Goal: Task Accomplishment & Management: Use online tool/utility

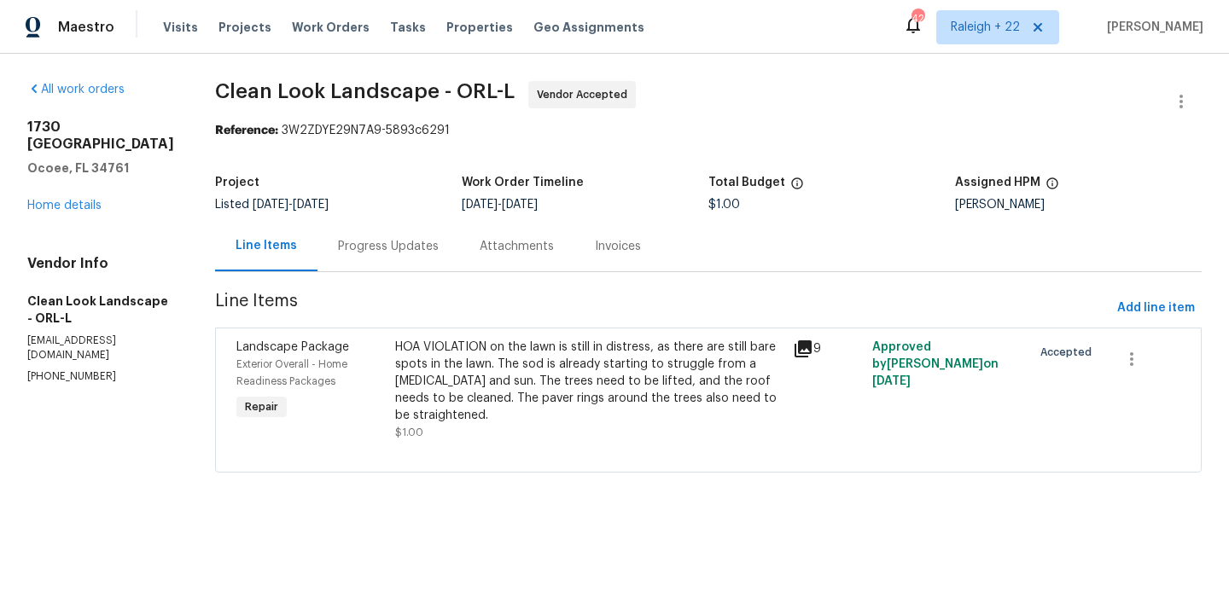
click at [483, 340] on div "HOA VIOLATION on the lawn is still in distress, as there are still bare spots i…" at bounding box center [588, 381] width 387 height 85
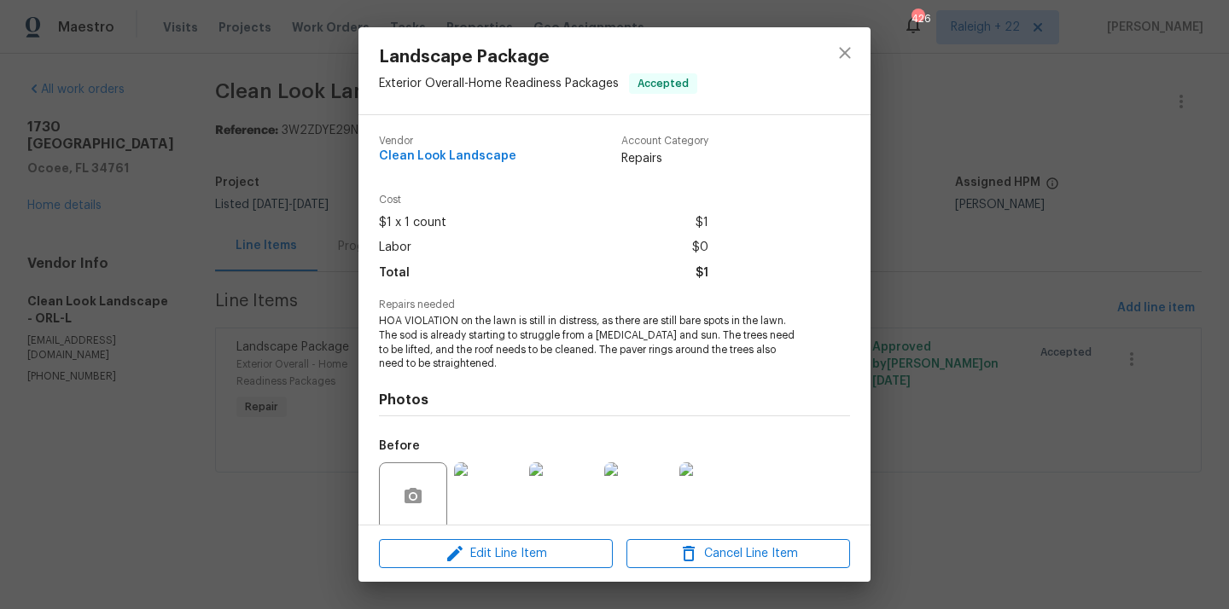
scroll to position [134, 0]
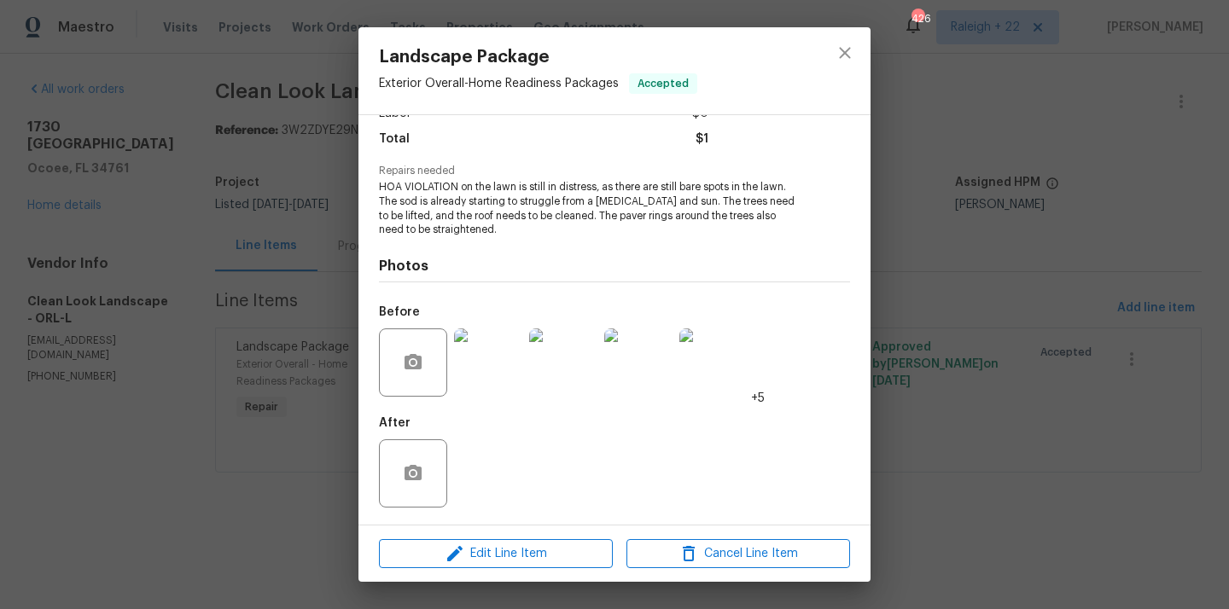
click at [483, 369] on img at bounding box center [488, 363] width 68 height 68
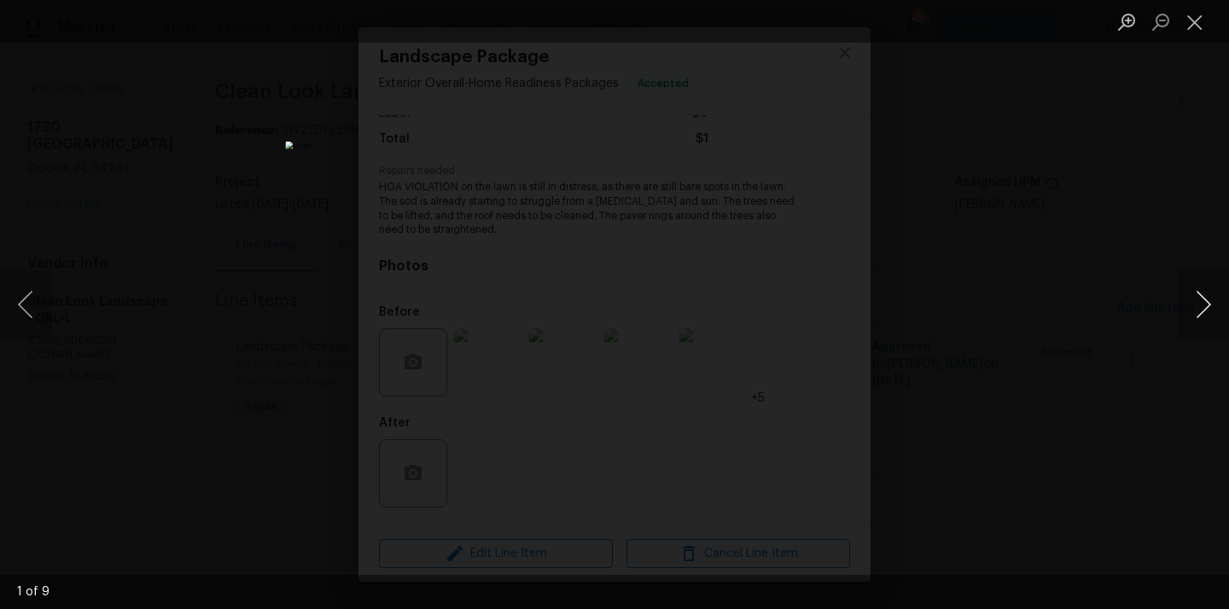
click at [1202, 305] on button "Next image" at bounding box center [1203, 304] width 51 height 68
click at [1197, 16] on button "Close lightbox" at bounding box center [1195, 22] width 34 height 30
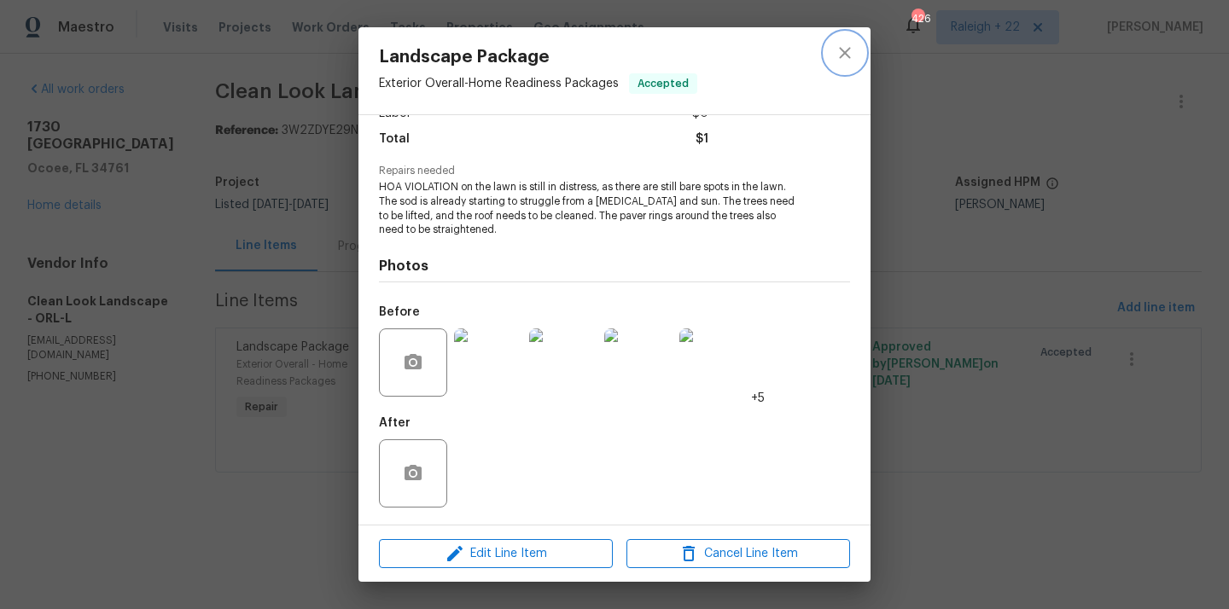
click at [851, 43] on icon "close" at bounding box center [845, 53] width 20 height 20
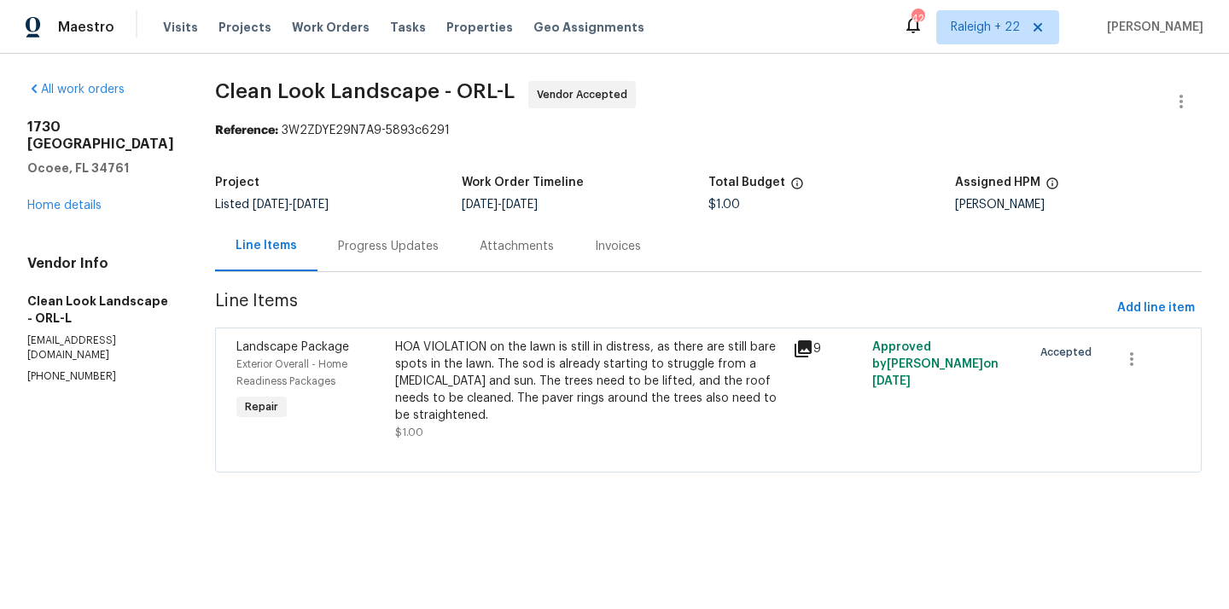
click at [362, 256] on div "Progress Updates" at bounding box center [388, 246] width 142 height 50
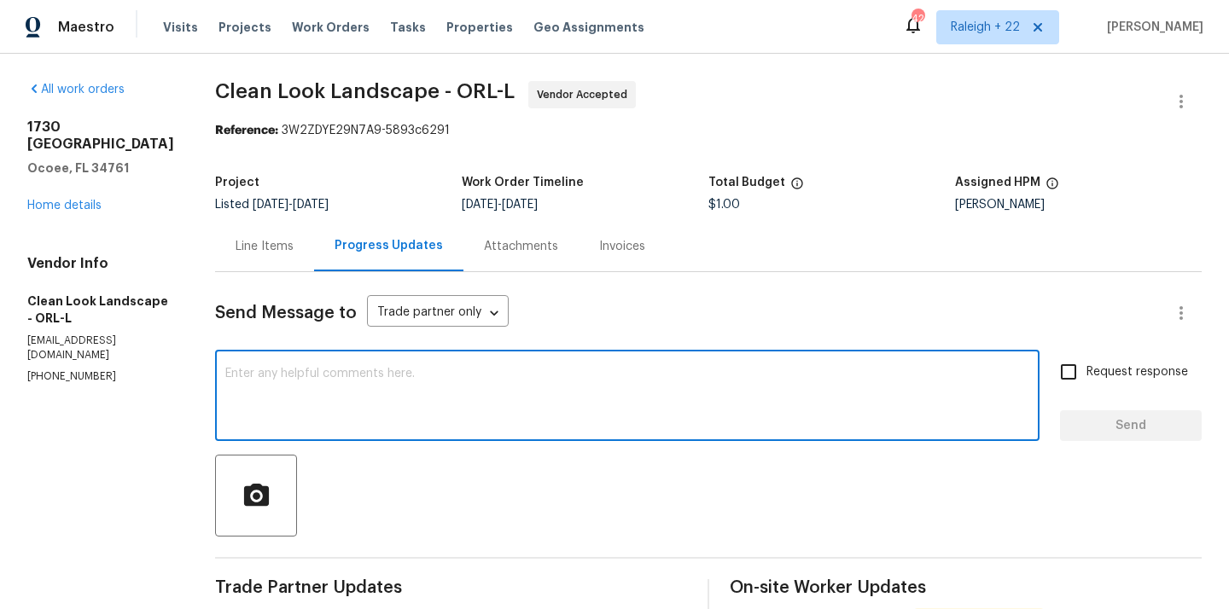
click at [316, 398] on textarea at bounding box center [627, 398] width 804 height 60
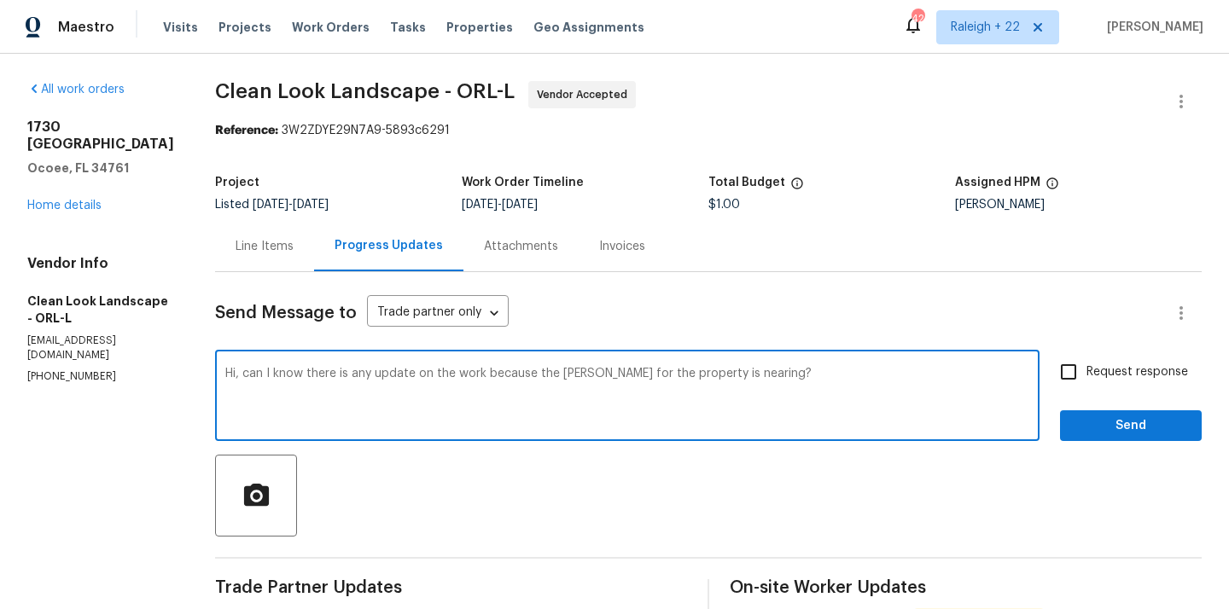
type textarea "Hi, can I know there is any update on the work because the COE for the property…"
click at [1072, 376] on input "Request response" at bounding box center [1068, 372] width 36 height 36
checkbox input "true"
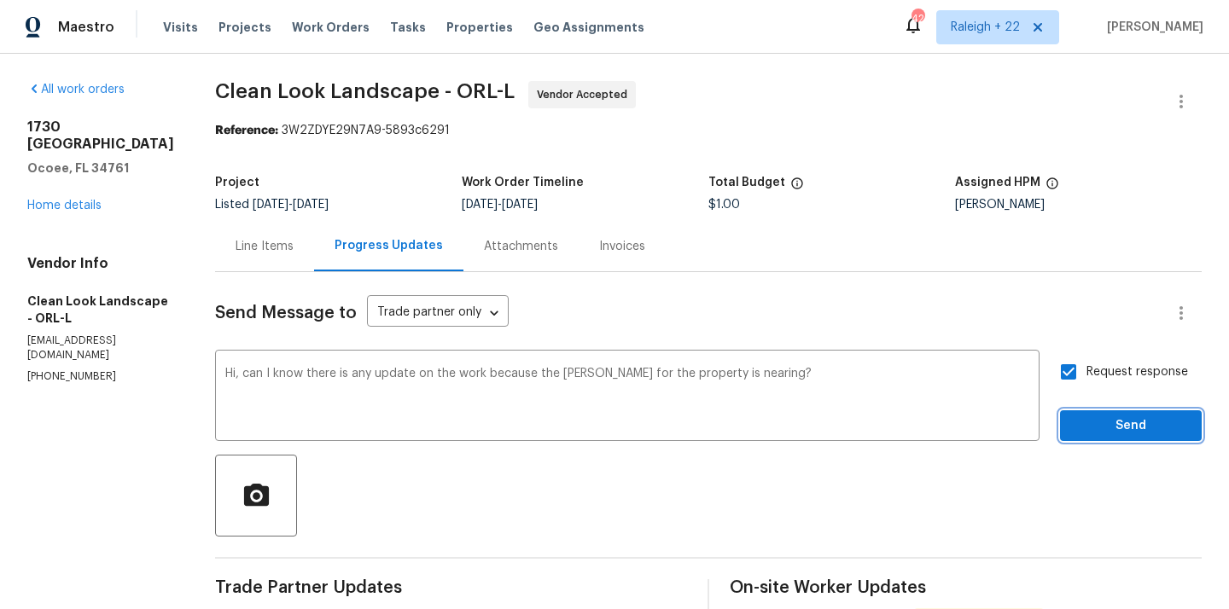
click at [1091, 424] on span "Send" at bounding box center [1130, 426] width 114 height 21
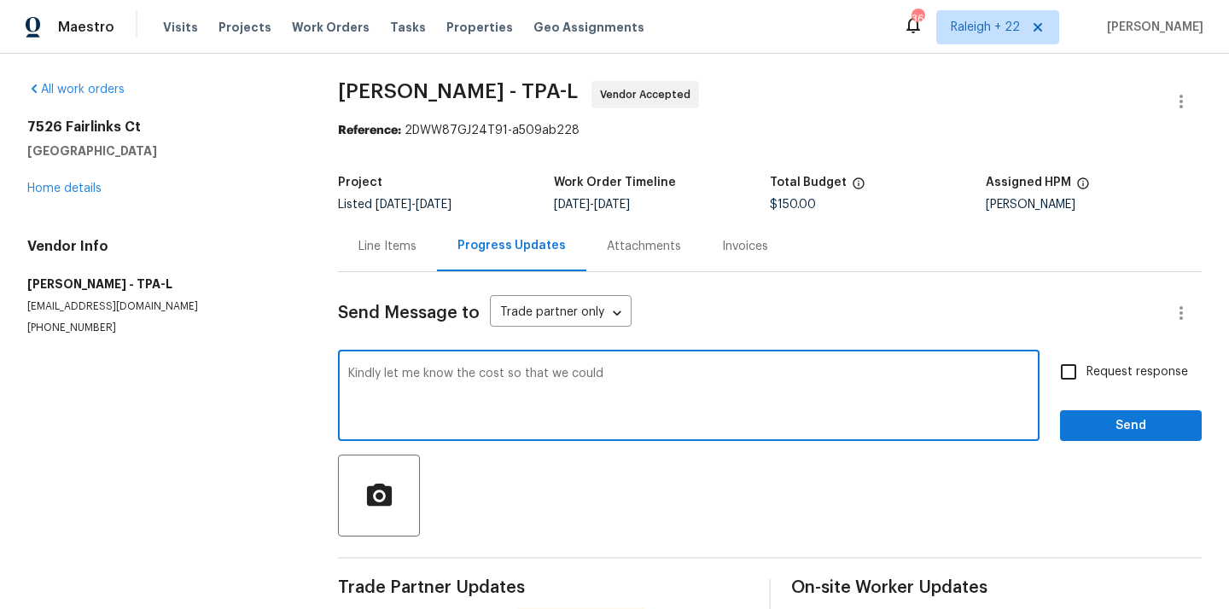
scroll to position [108, 0]
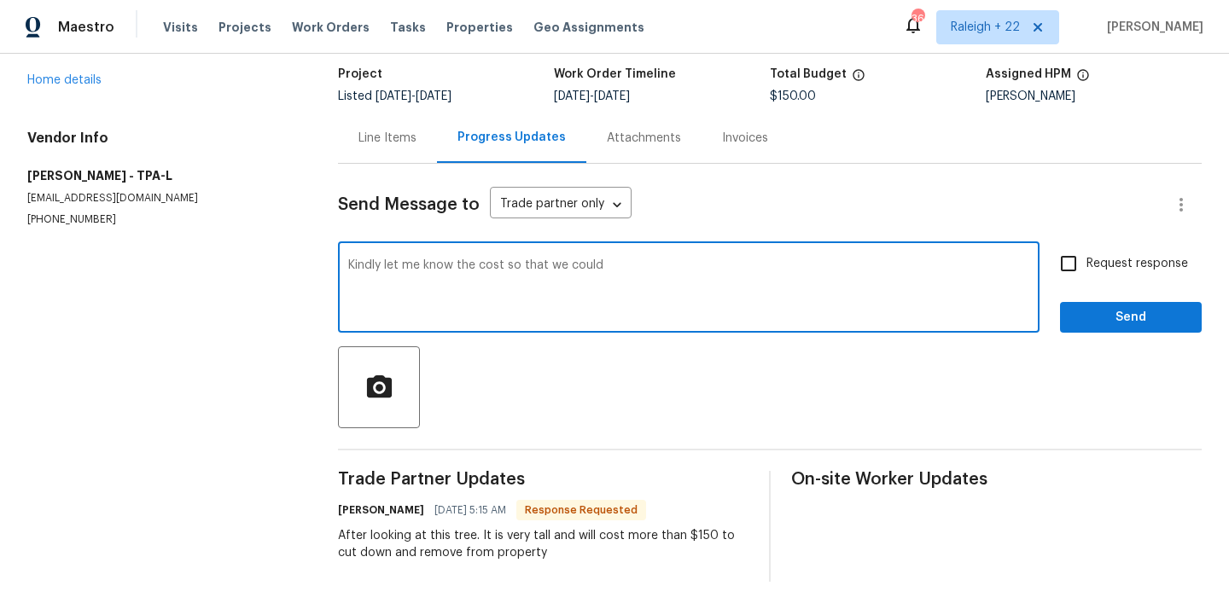
click at [576, 370] on div at bounding box center [770, 387] width 864 height 82
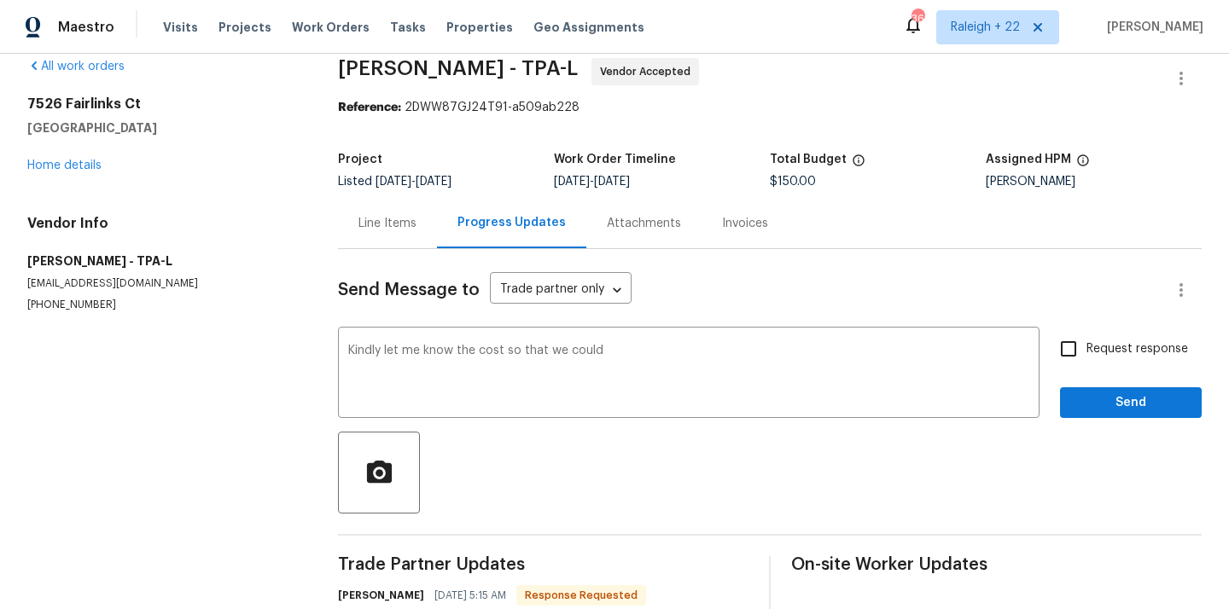
scroll to position [0, 0]
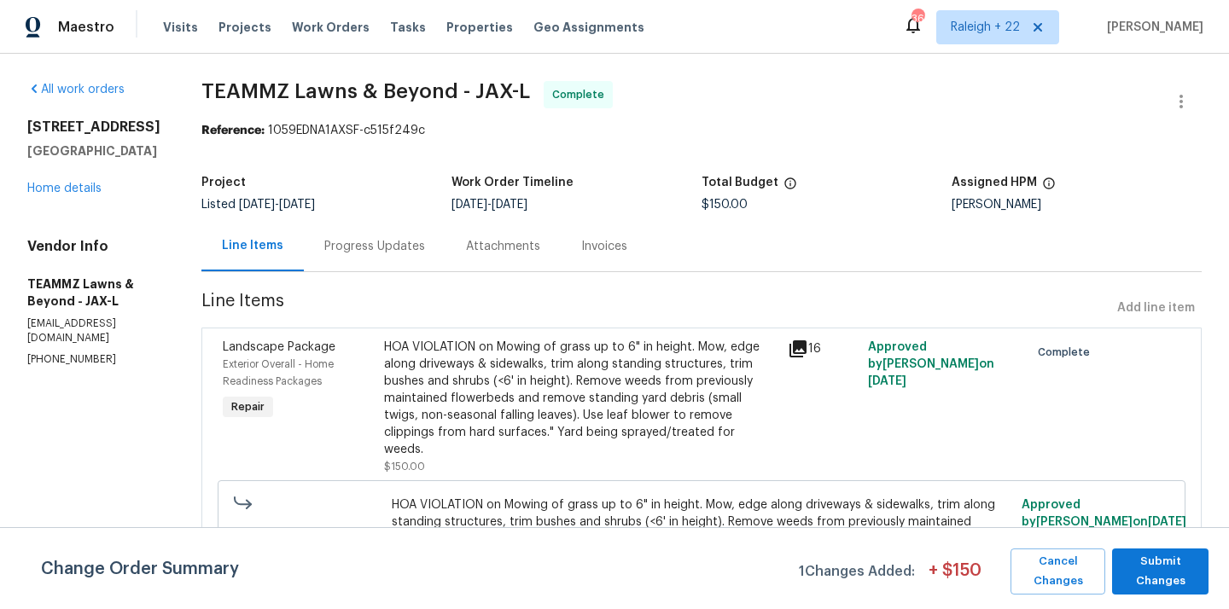
scroll to position [60, 0]
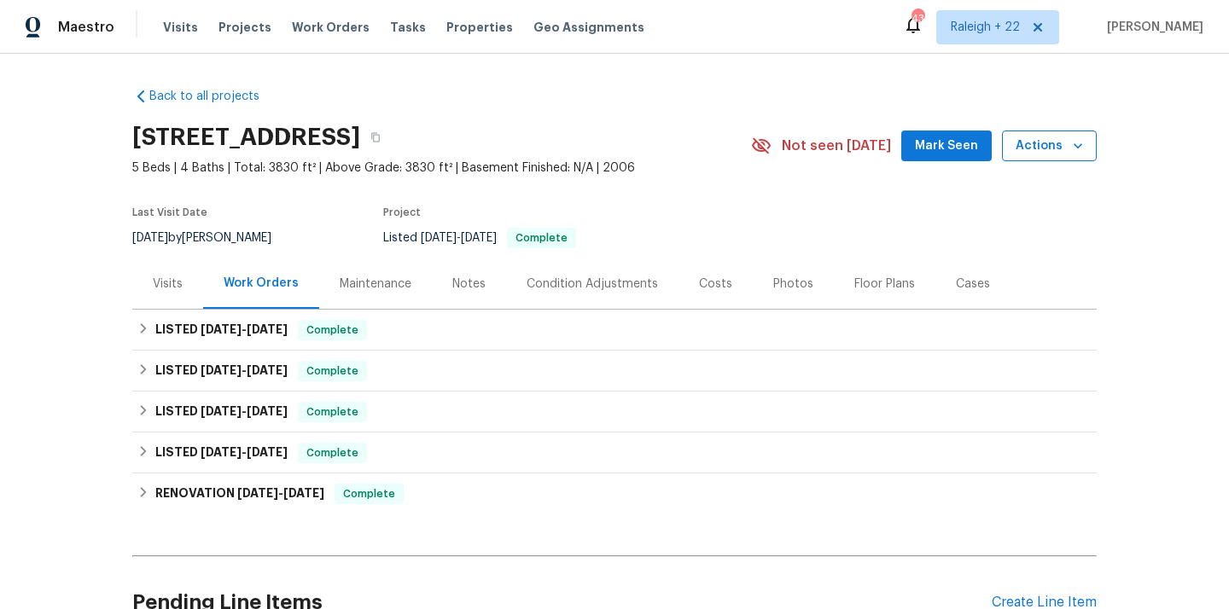
click at [1076, 133] on button "Actions" at bounding box center [1049, 147] width 95 height 32
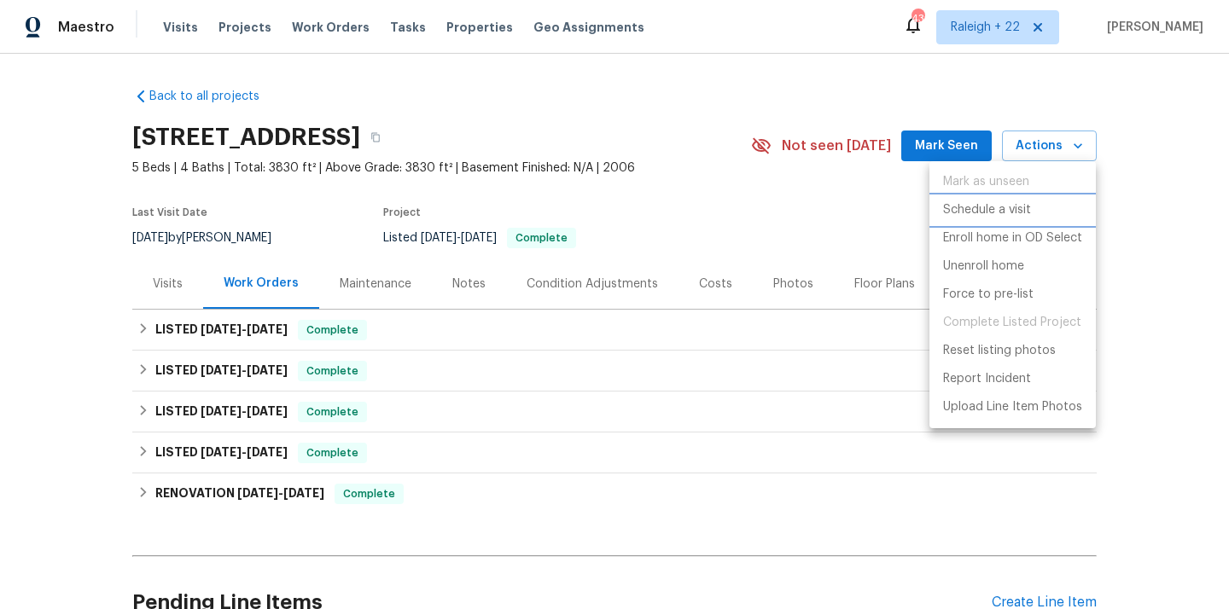
click at [984, 212] on p "Schedule a visit" at bounding box center [987, 210] width 88 height 18
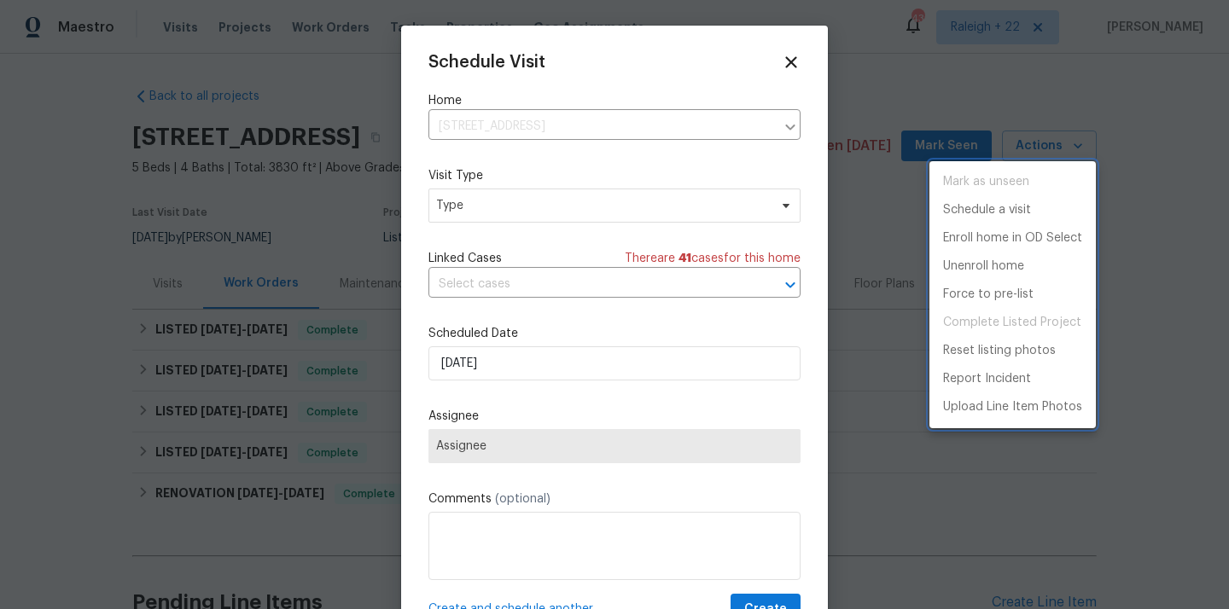
click at [582, 216] on div at bounding box center [614, 304] width 1229 height 609
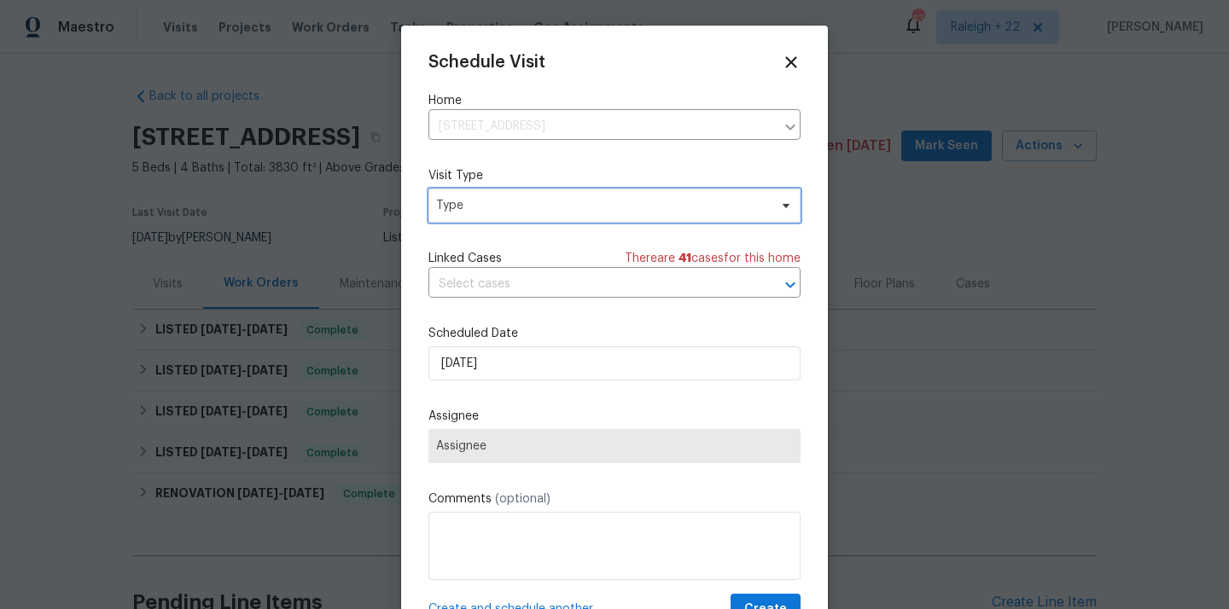
click at [594, 210] on span "Type" at bounding box center [602, 205] width 332 height 17
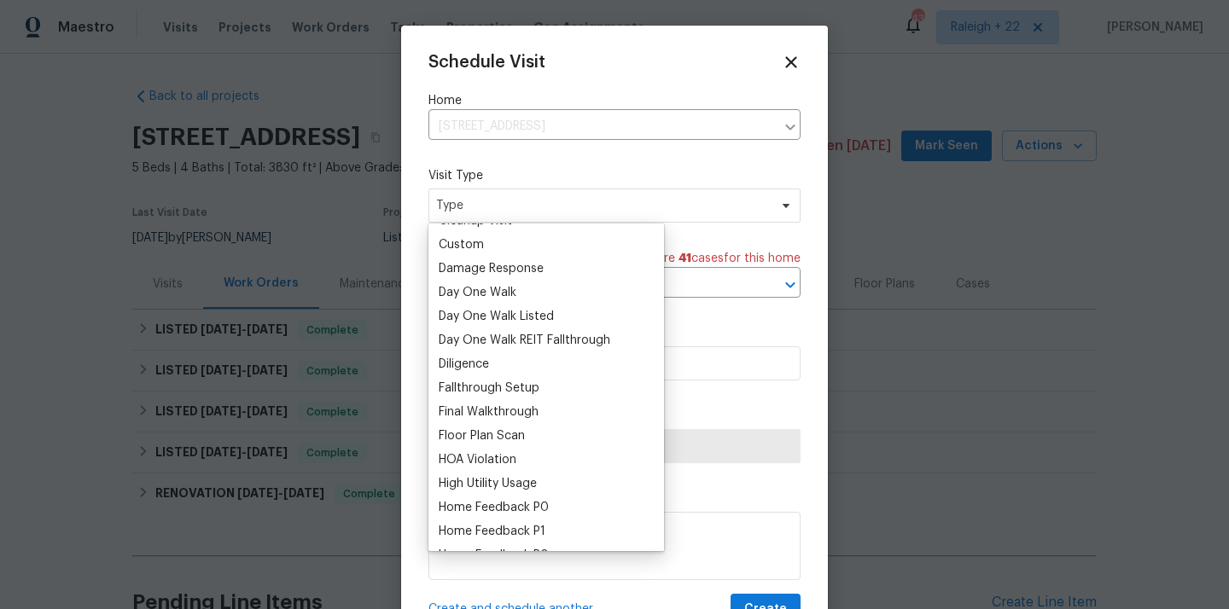
scroll to position [309, 0]
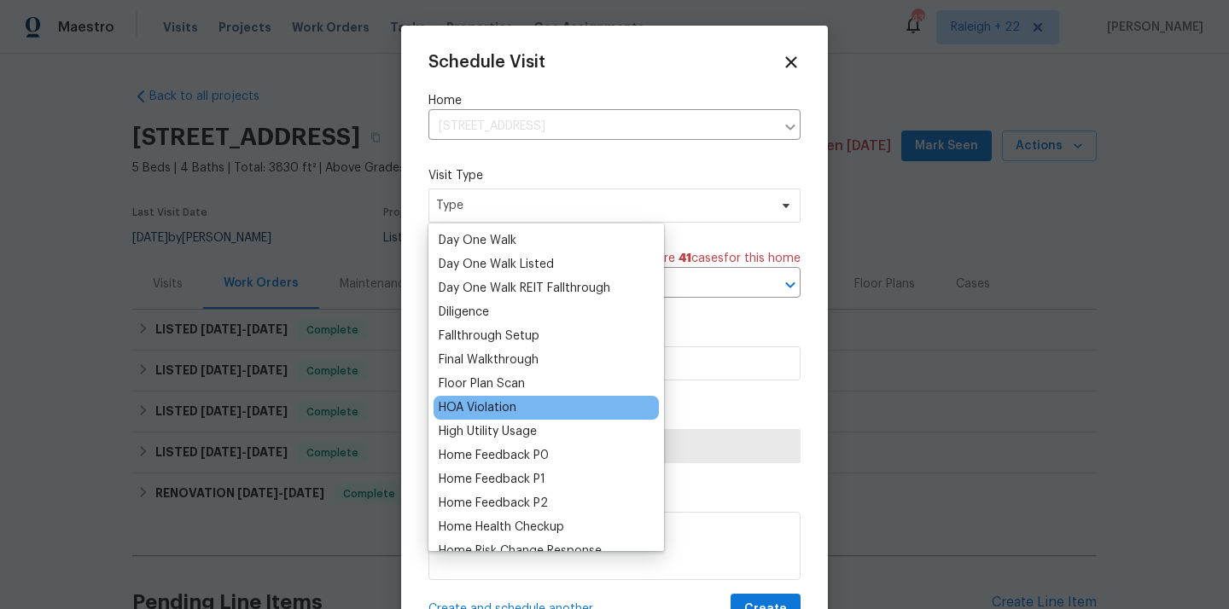
click at [520, 405] on div "HOA Violation" at bounding box center [545, 408] width 225 height 24
click at [496, 411] on div "HOA Violation" at bounding box center [478, 407] width 78 height 17
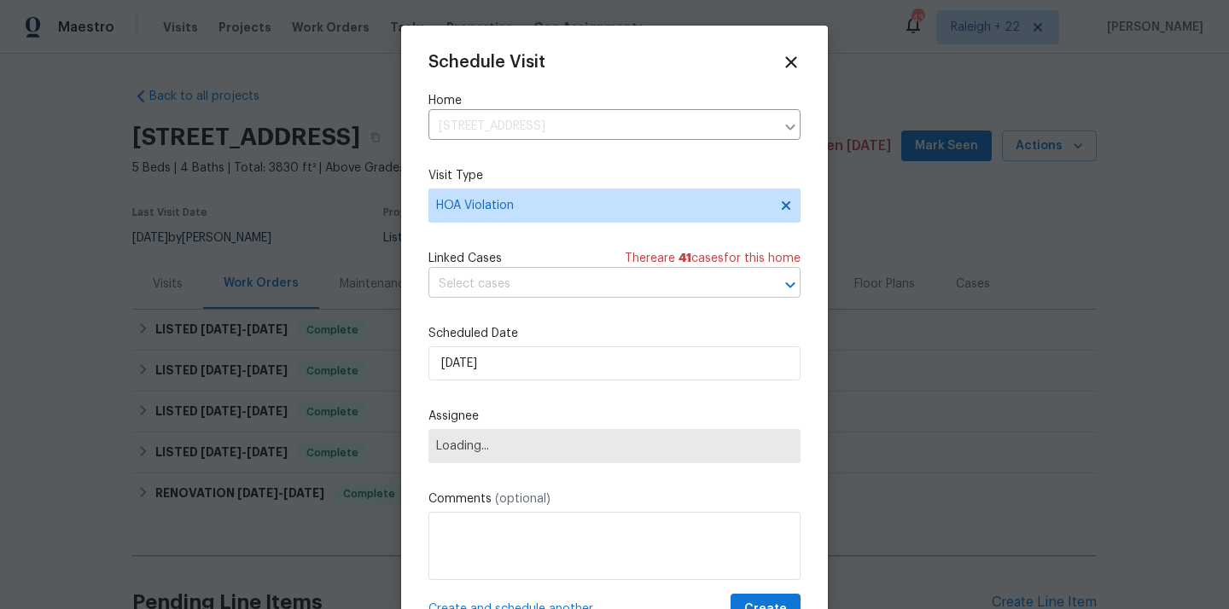
click at [585, 273] on input "text" at bounding box center [590, 284] width 324 height 26
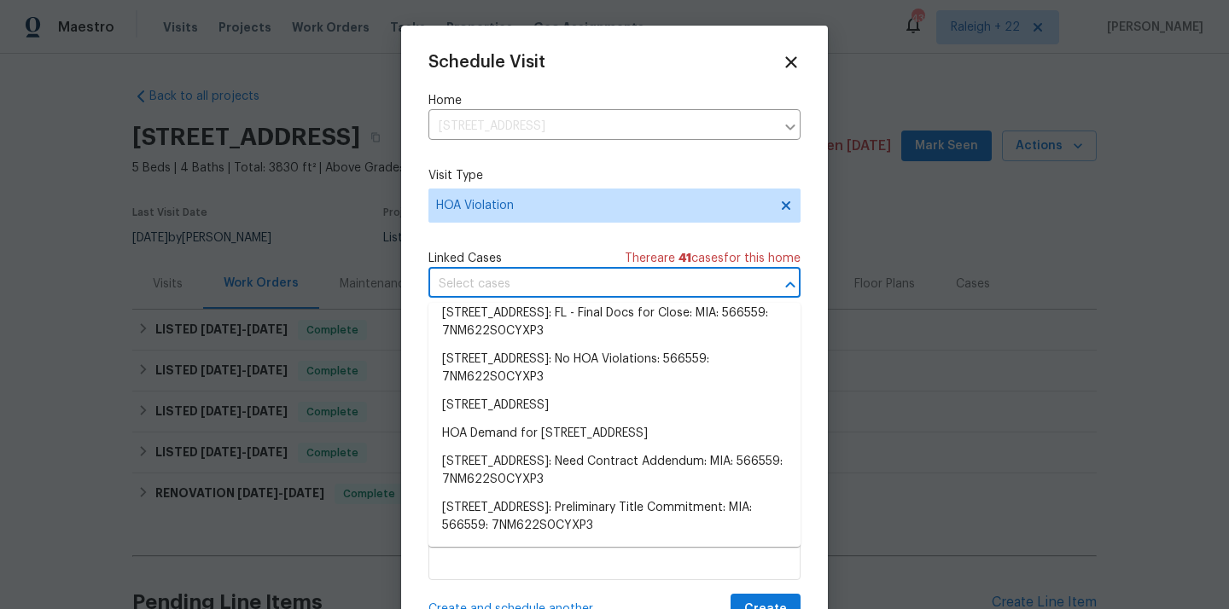
scroll to position [1480, 0]
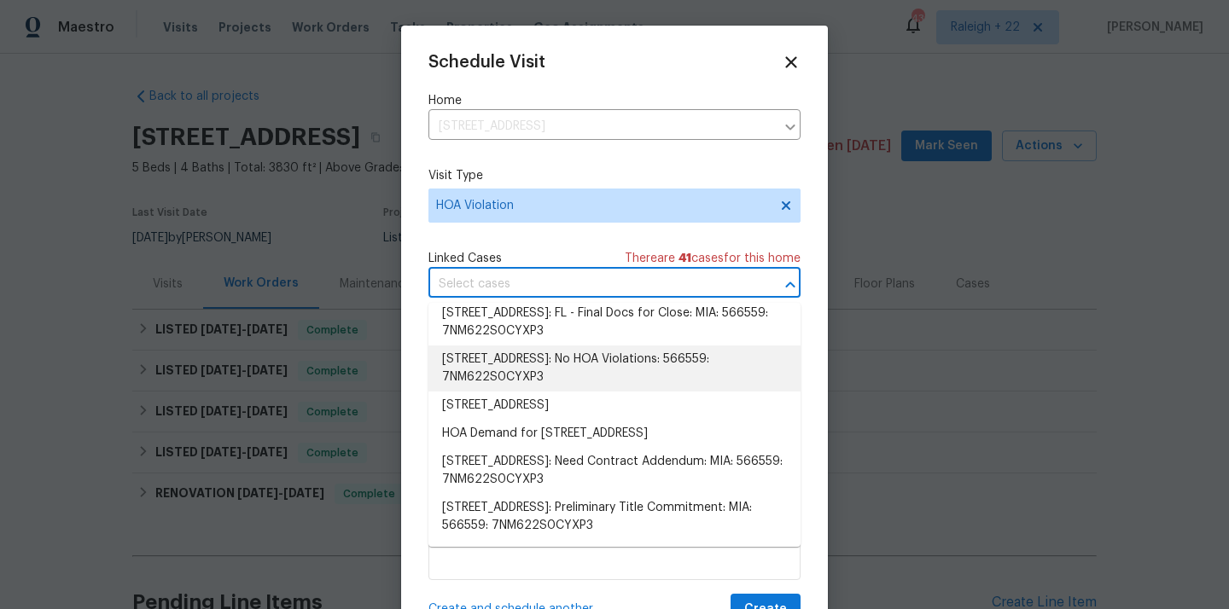
click at [623, 231] on div "Schedule Visit Home 2209 SE 19th Ave, Homestead, FL 33035 ​ Visit Type HOA Viol…" at bounding box center [614, 339] width 372 height 573
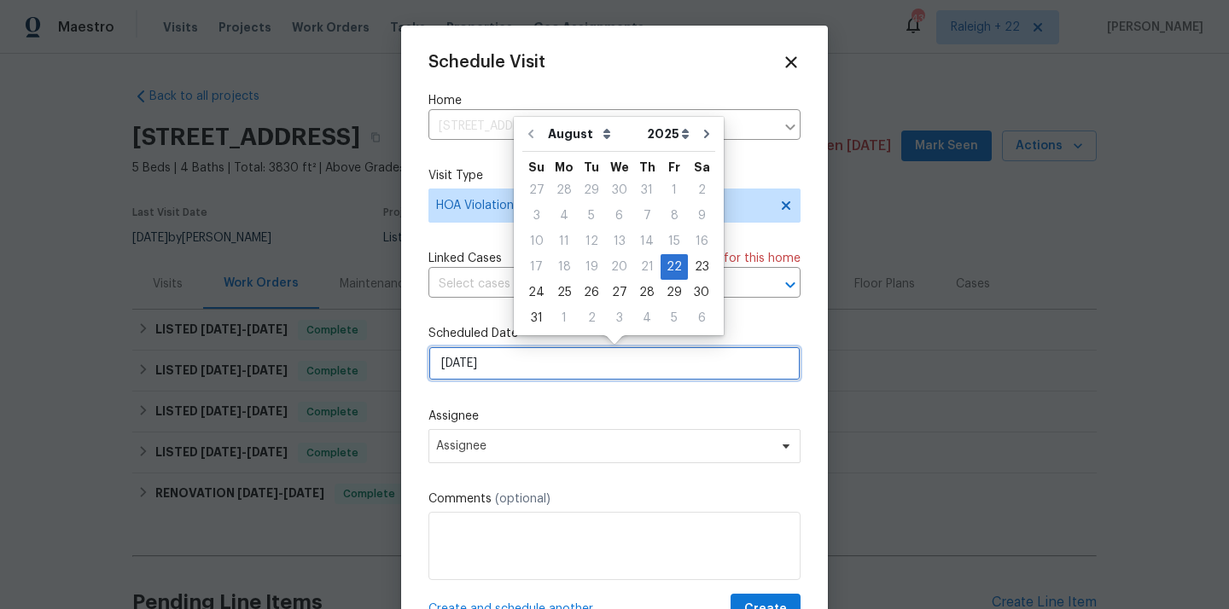
click at [602, 370] on input "22/08/2025" at bounding box center [614, 363] width 372 height 34
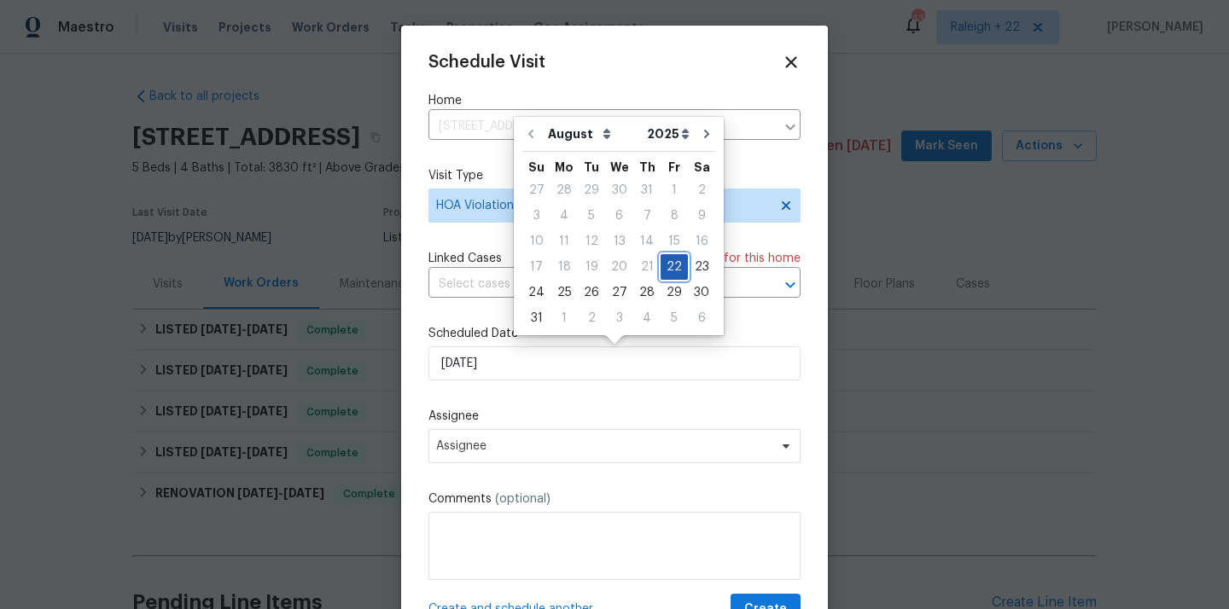
click at [670, 270] on div "22" at bounding box center [673, 267] width 27 height 24
click at [557, 411] on label "Assignee" at bounding box center [614, 416] width 372 height 17
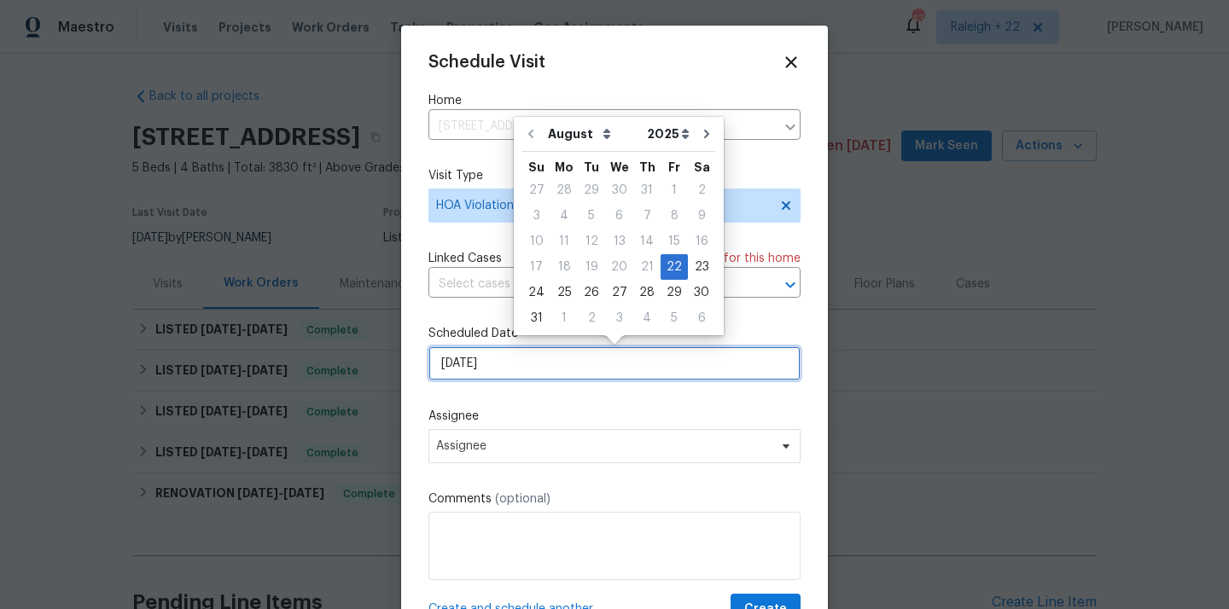
click at [519, 368] on input "22/08/2025" at bounding box center [614, 363] width 372 height 34
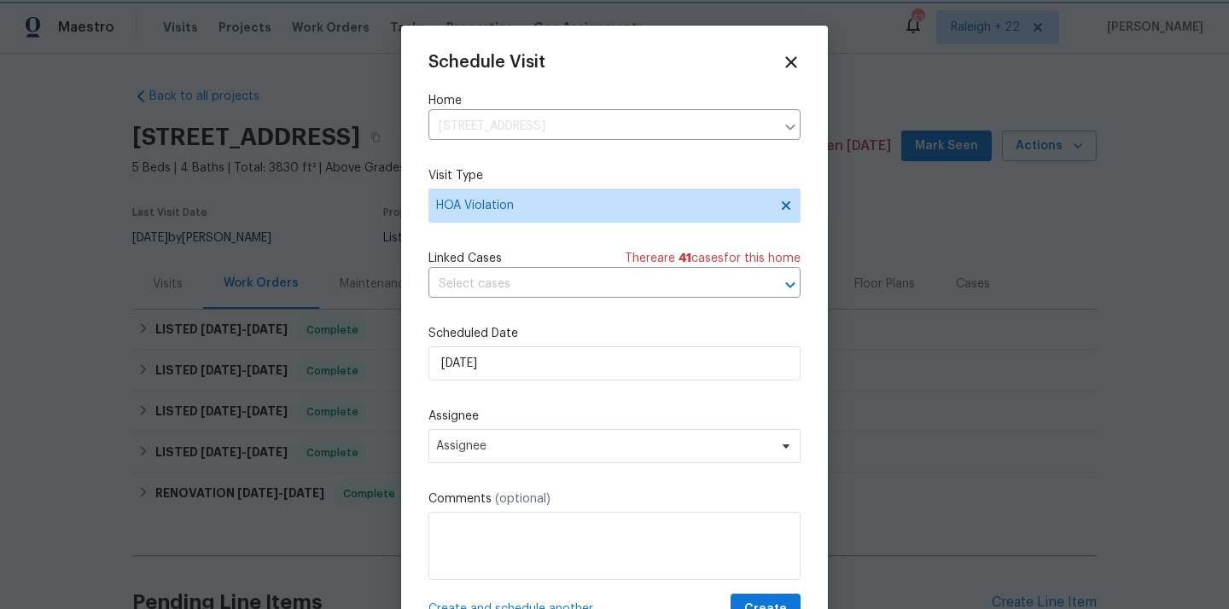
click at [539, 405] on div "Schedule Visit Home 2209 SE 19th Ave, Homestead, FL 33035 ​ Visit Type HOA Viol…" at bounding box center [614, 339] width 372 height 573
click at [510, 444] on span "Assignee" at bounding box center [603, 446] width 334 height 14
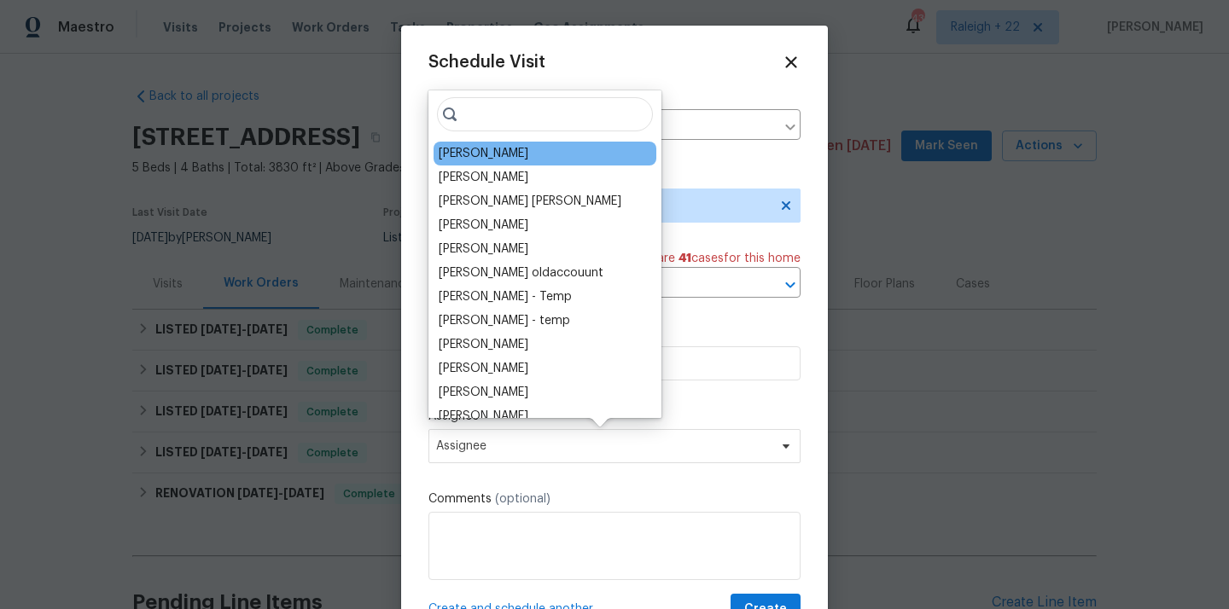
click at [537, 149] on div "Fernando Ortiz" at bounding box center [544, 154] width 223 height 24
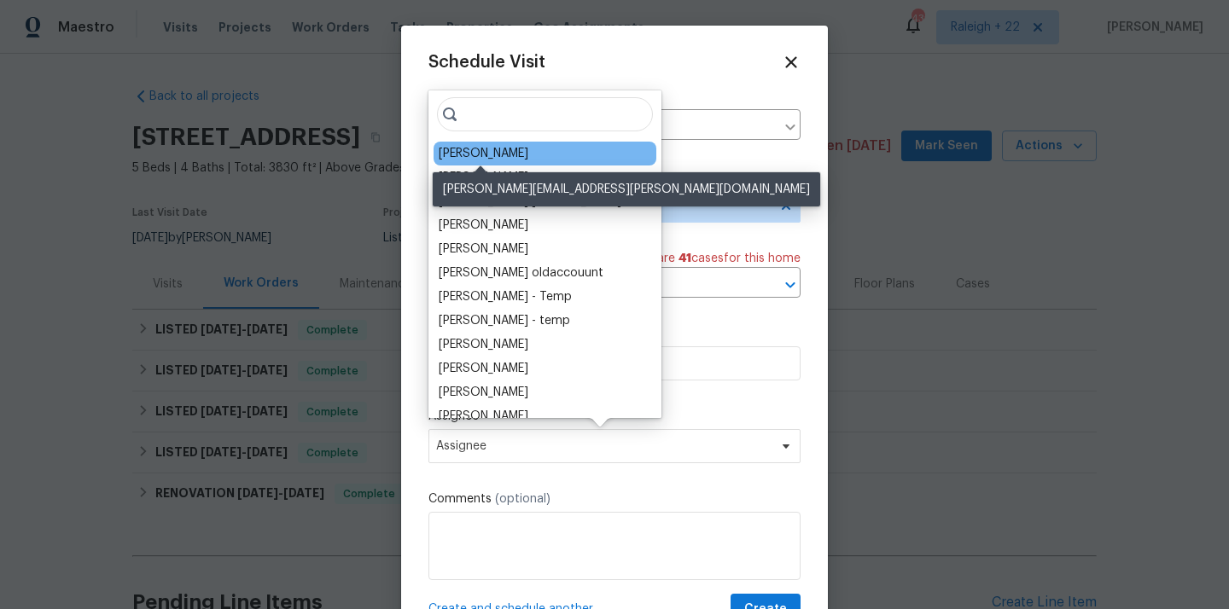
click at [505, 158] on div "Fernando Ortiz" at bounding box center [484, 153] width 90 height 17
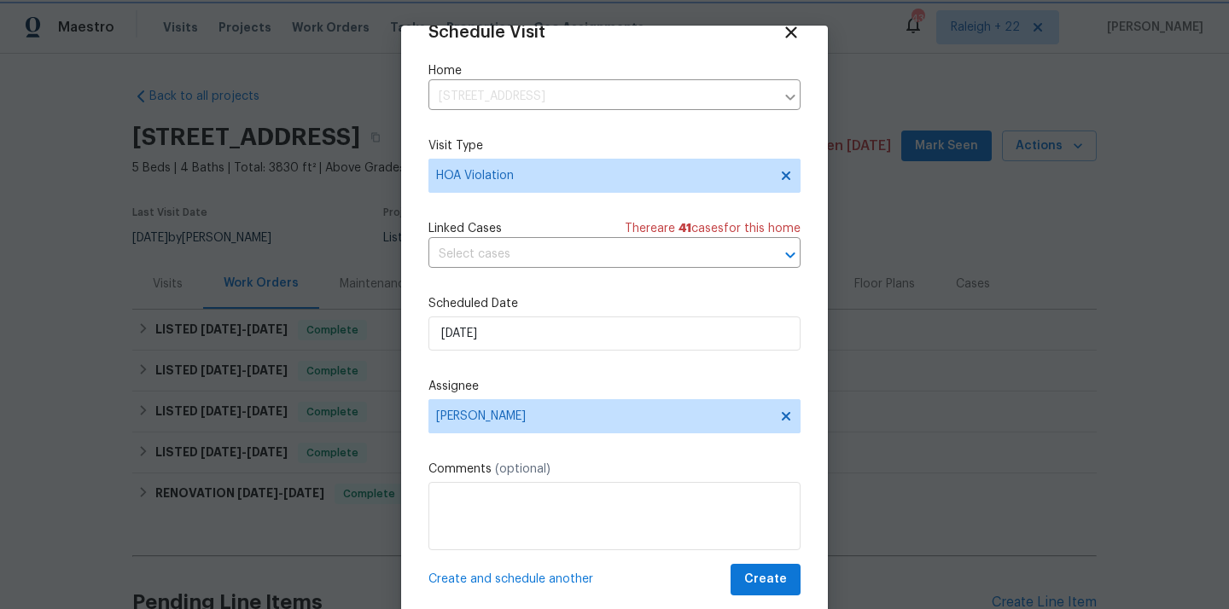
scroll to position [39, 0]
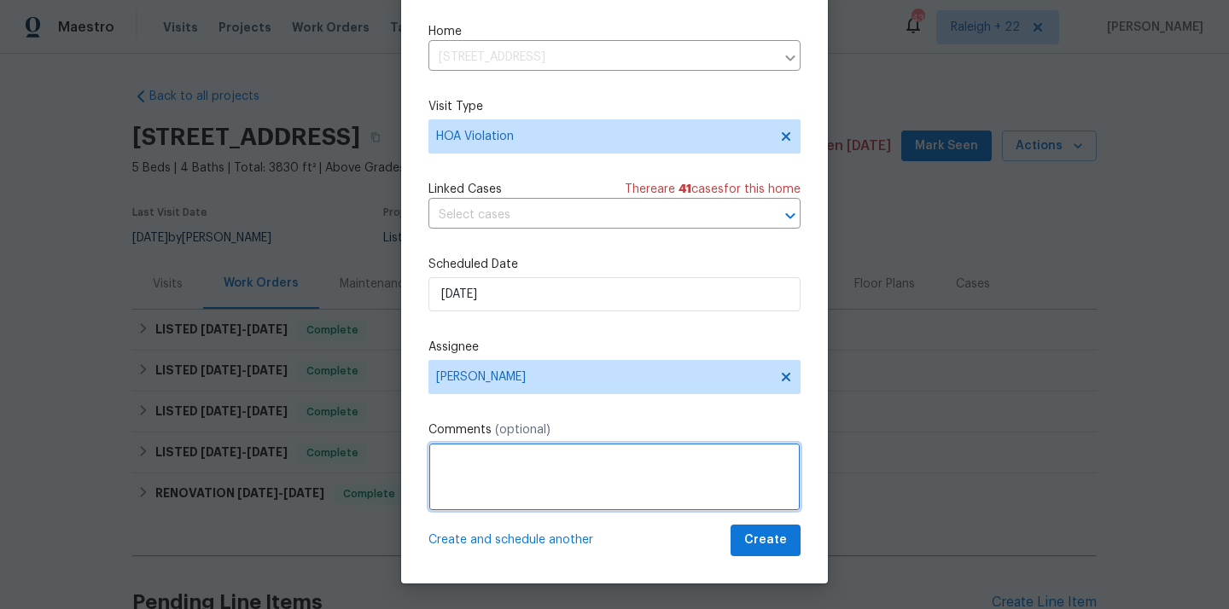
click at [457, 466] on textarea at bounding box center [614, 477] width 372 height 68
click at [577, 478] on textarea "HOA VIOLATION on bulk waste or trash needs to be kept out of view from the stre…" at bounding box center [614, 477] width 372 height 68
paste textarea "It has been reported by security on 8/21/2025 that a Black Toyota Truck (Tag # …"
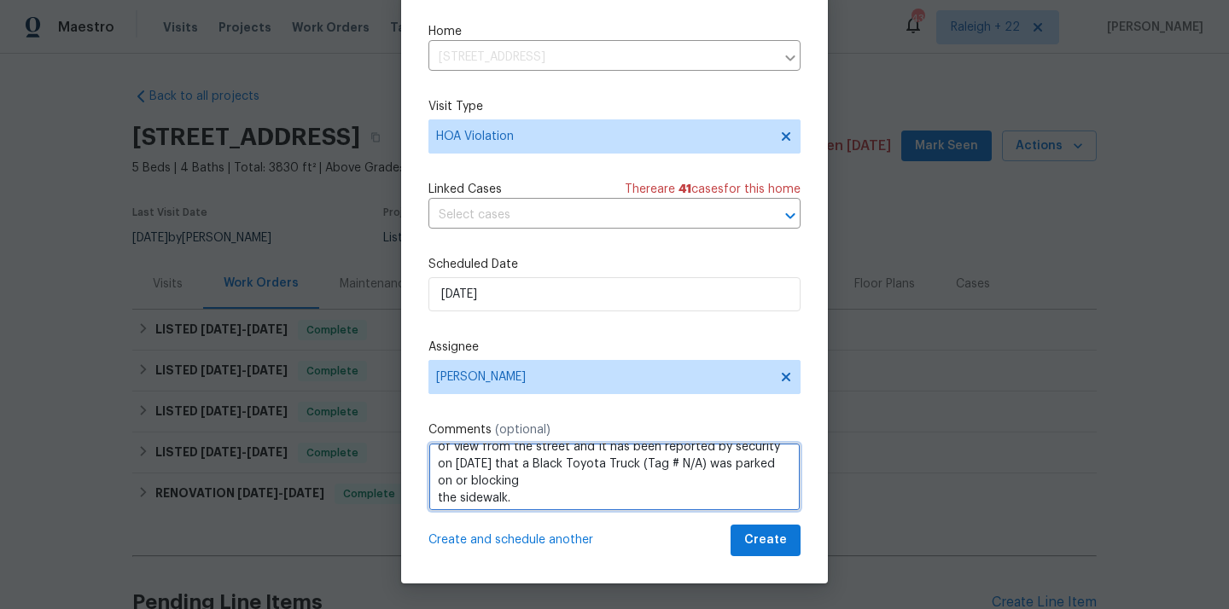
scroll to position [34, 0]
click at [434, 496] on textarea "HOA VIOLATION on bulk waste or trash needs to be kept out of view from the stre…" at bounding box center [614, 477] width 372 height 68
click at [595, 502] on textarea "HOA VIOLATION on bulk waste or trash needs to be kept out of view from the stre…" at bounding box center [614, 477] width 372 height 68
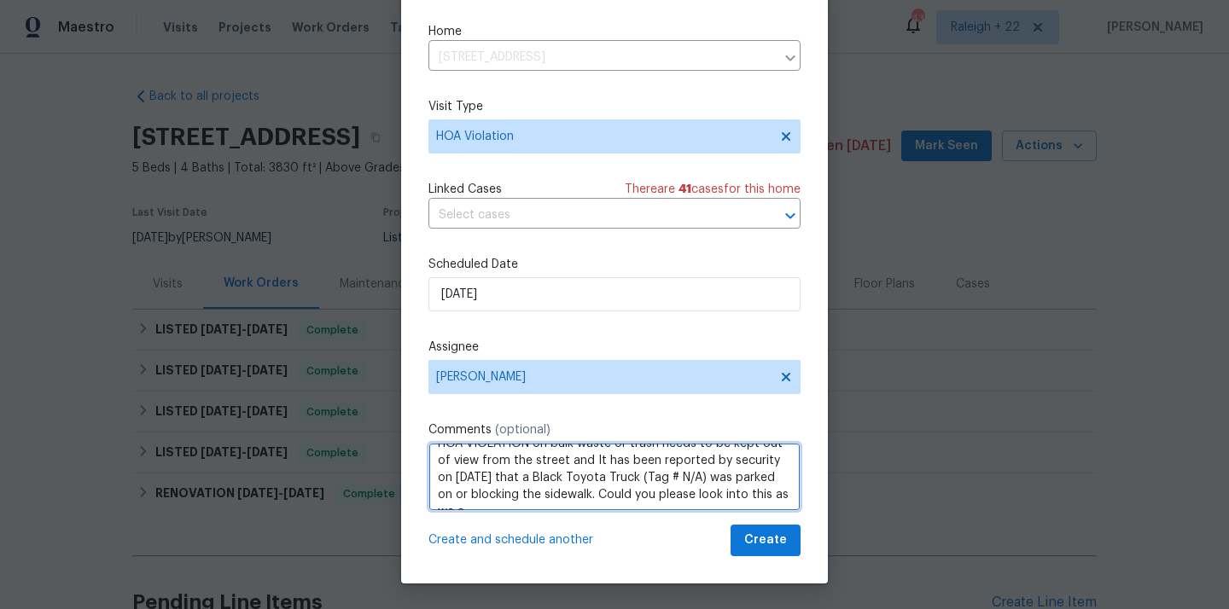
scroll to position [25, 0]
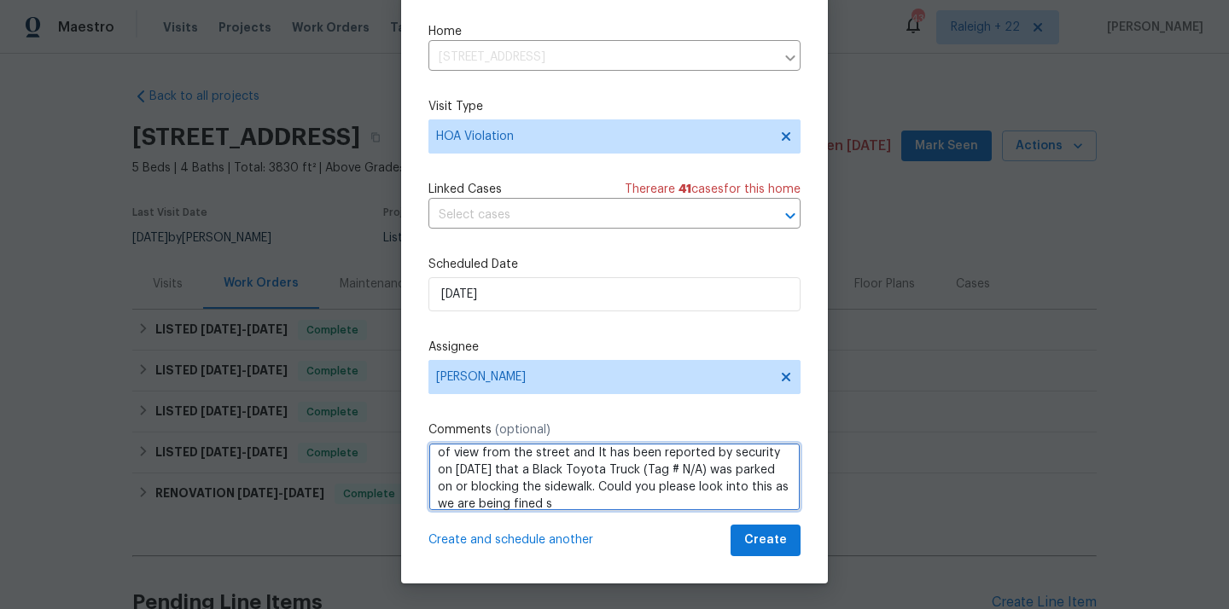
click at [749, 488] on textarea "HOA VIOLATION on bulk waste or trash needs to be kept out of view from the stre…" at bounding box center [614, 477] width 372 height 68
click at [788, 504] on textarea "HOA VIOLATION on bulk waste or trash needs to be kept out of view from the stre…" at bounding box center [614, 477] width 372 height 68
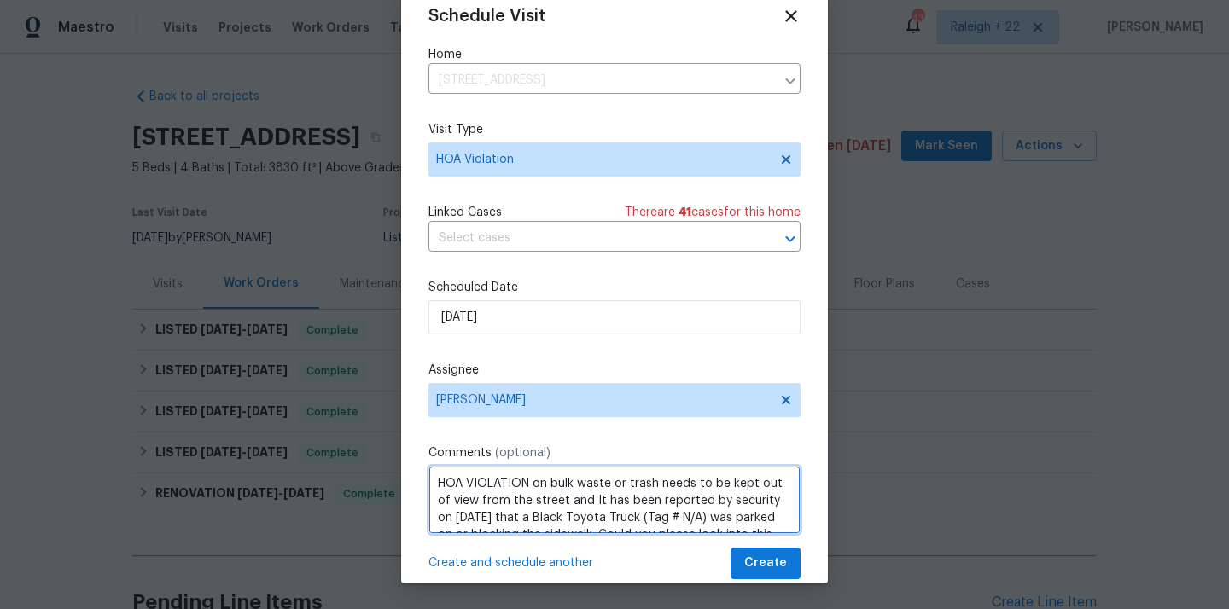
scroll to position [0, 0]
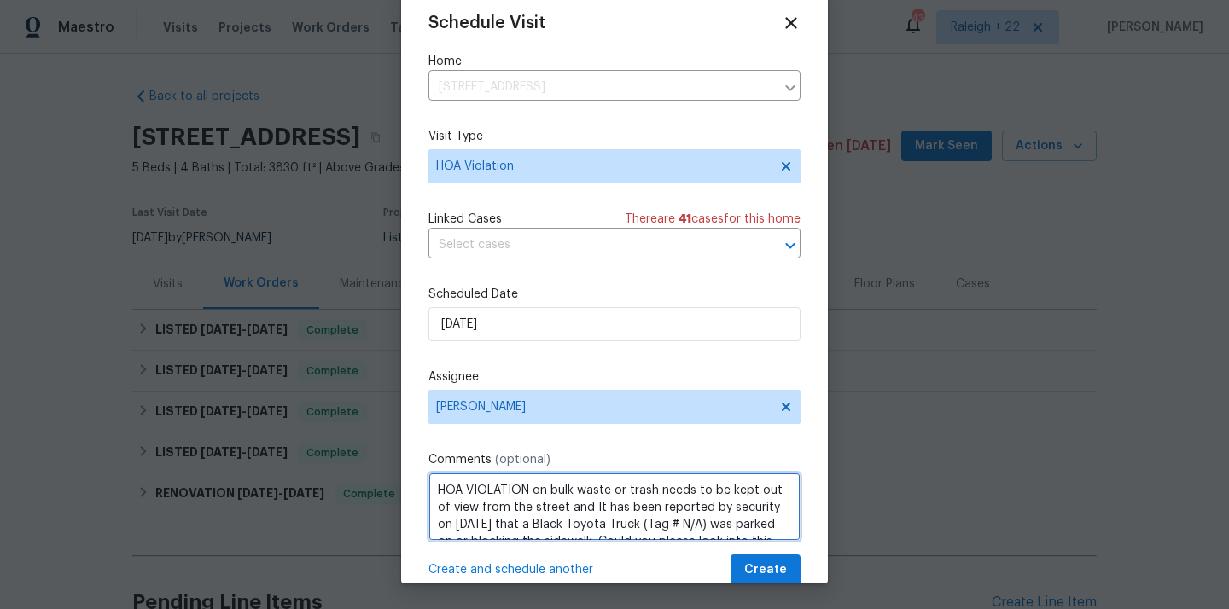
type textarea "HOA VIOLATION on bulk waste or trash needs to be kept out of view from the stre…"
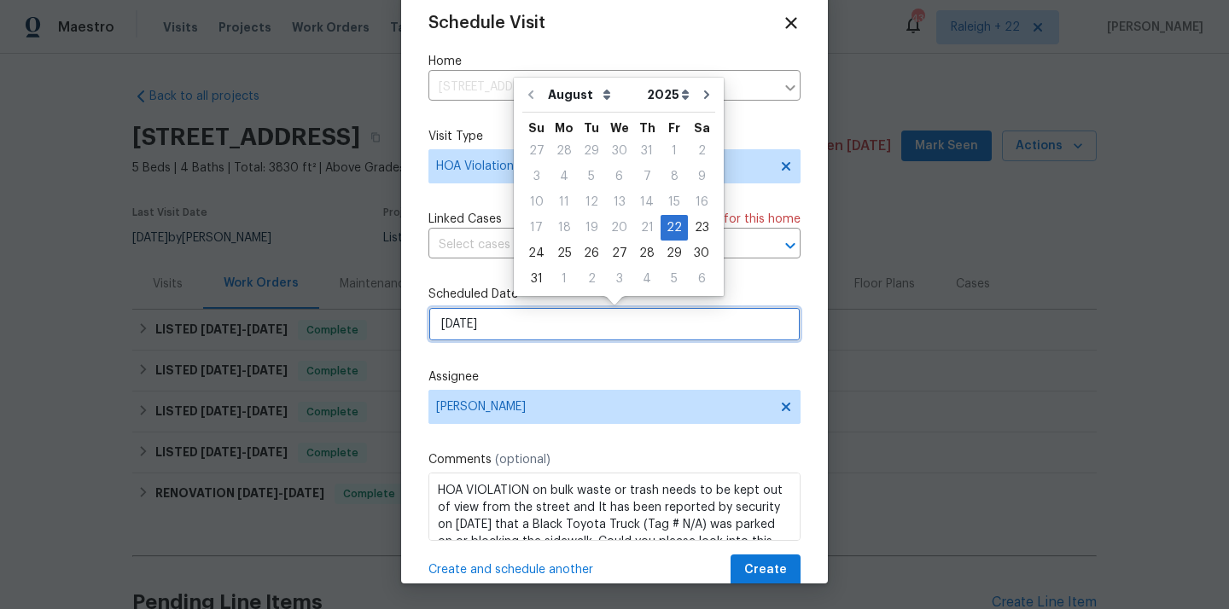
click at [543, 331] on input "22/08/2025" at bounding box center [614, 324] width 372 height 34
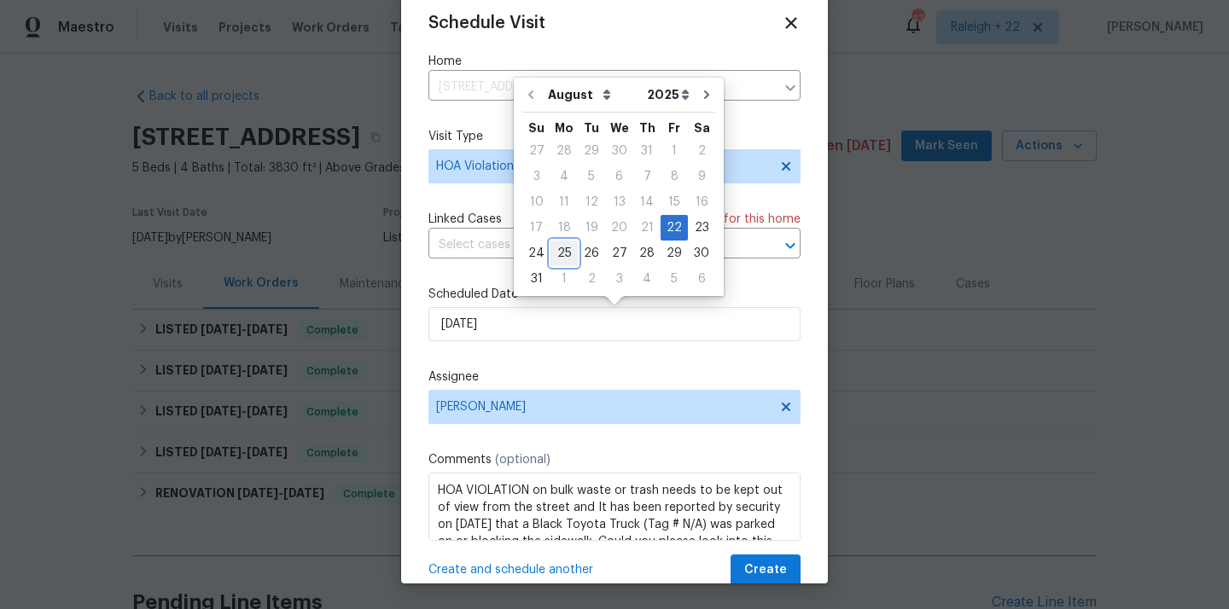
click at [561, 252] on div "25" at bounding box center [563, 253] width 27 height 24
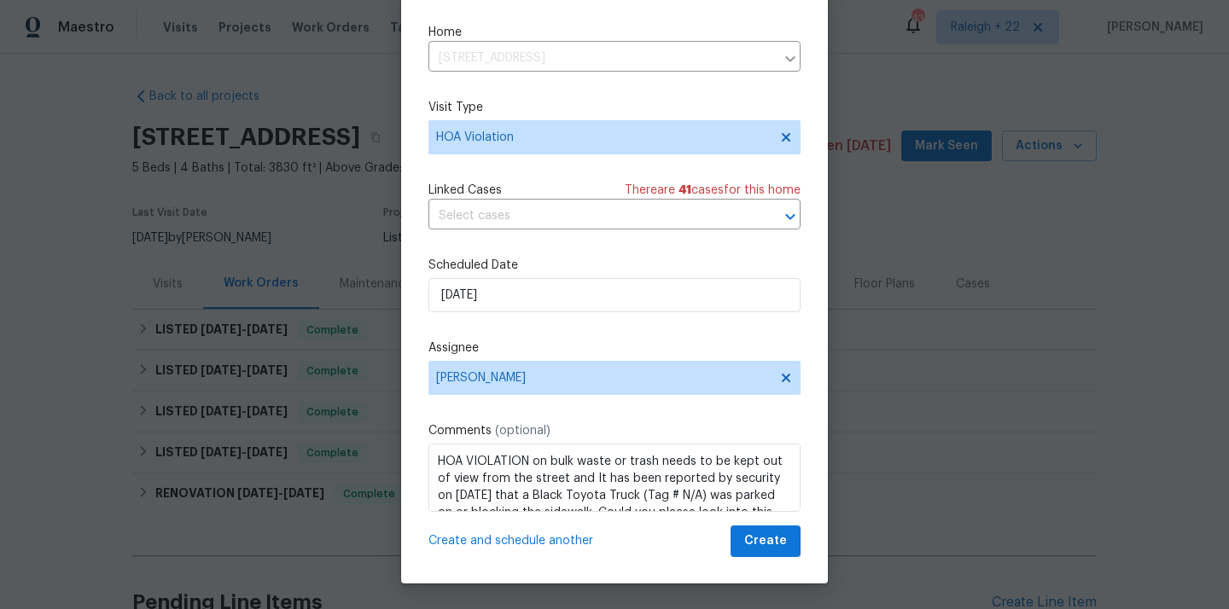
scroll to position [31, 0]
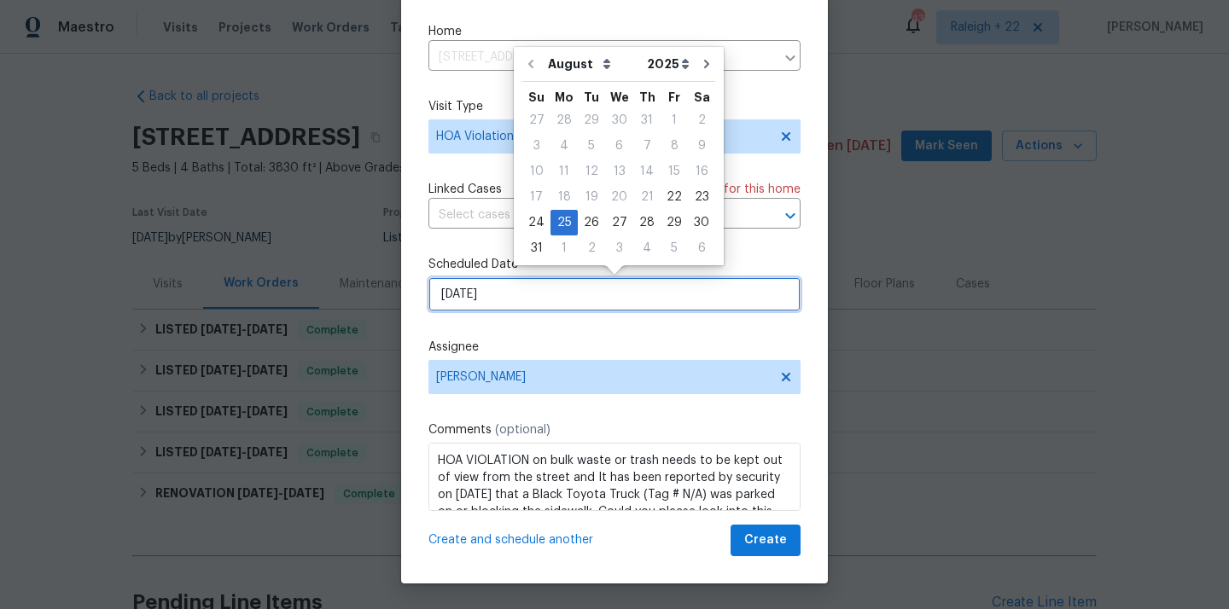
click at [587, 303] on input "25/08/2025" at bounding box center [614, 294] width 372 height 34
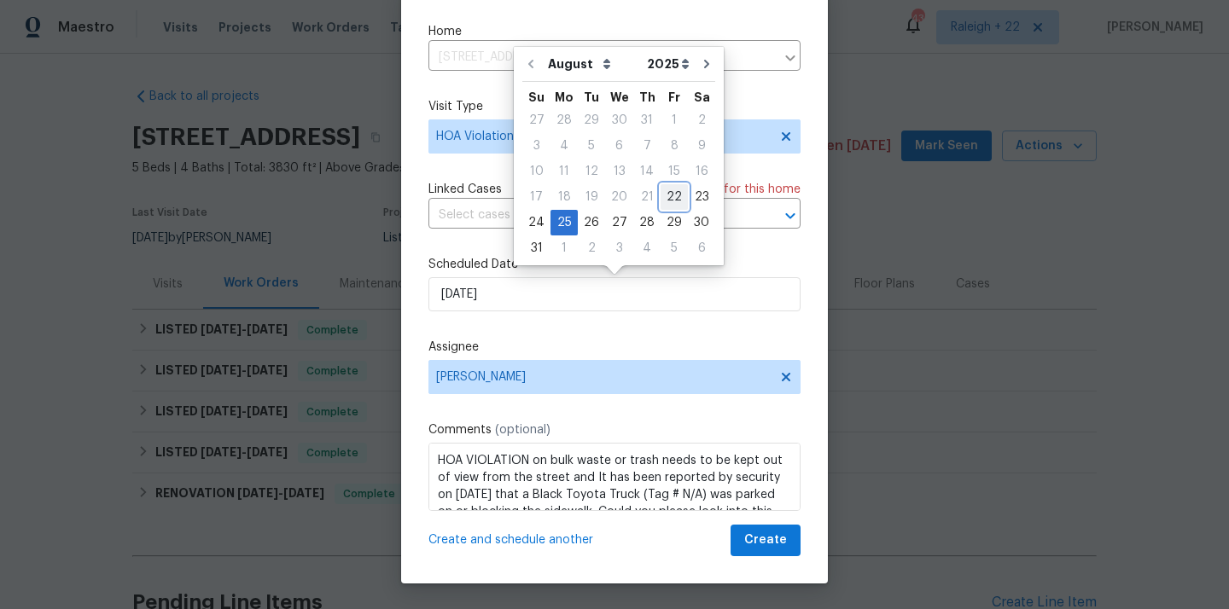
click at [664, 198] on div "22" at bounding box center [673, 197] width 27 height 24
type input "22/08/2025"
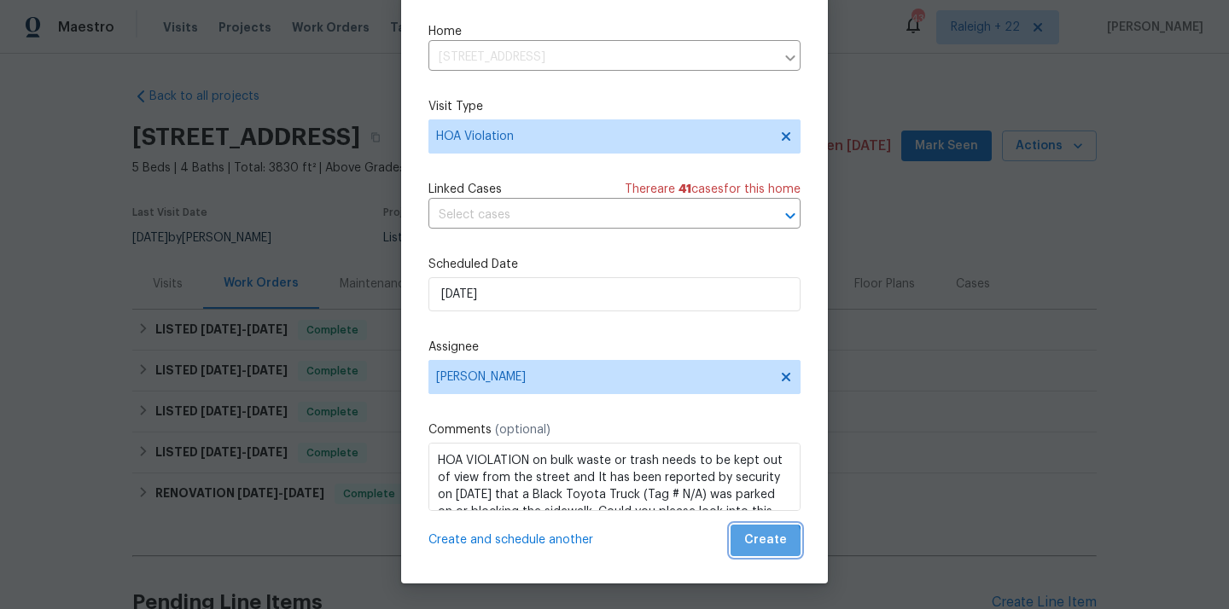
click at [760, 546] on span "Create" at bounding box center [765, 540] width 43 height 21
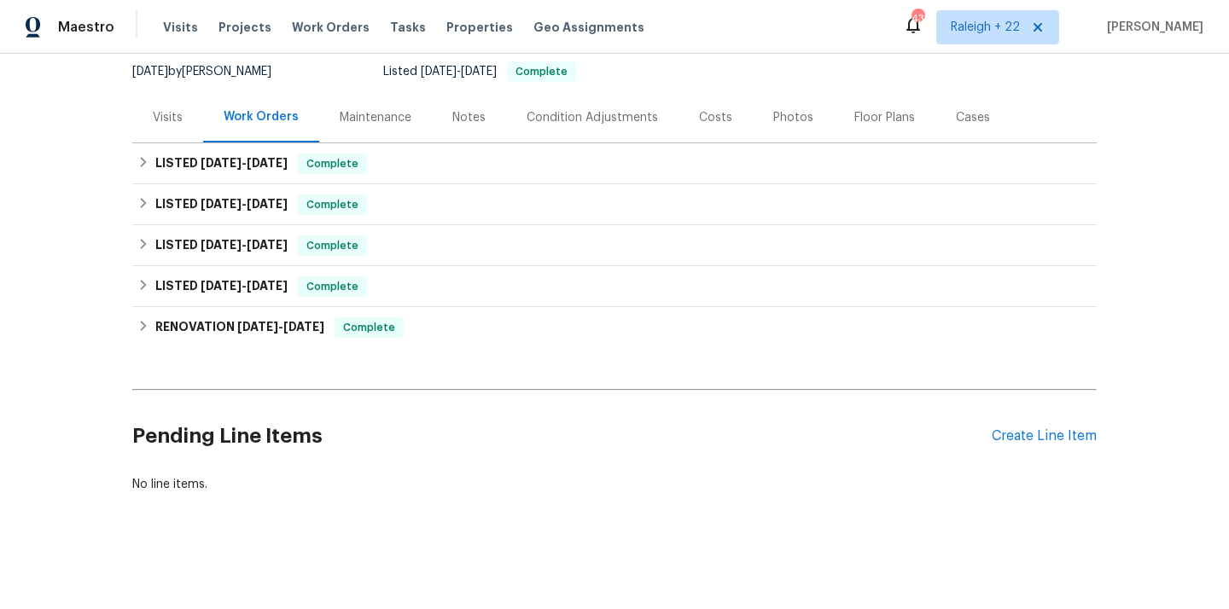
scroll to position [0, 0]
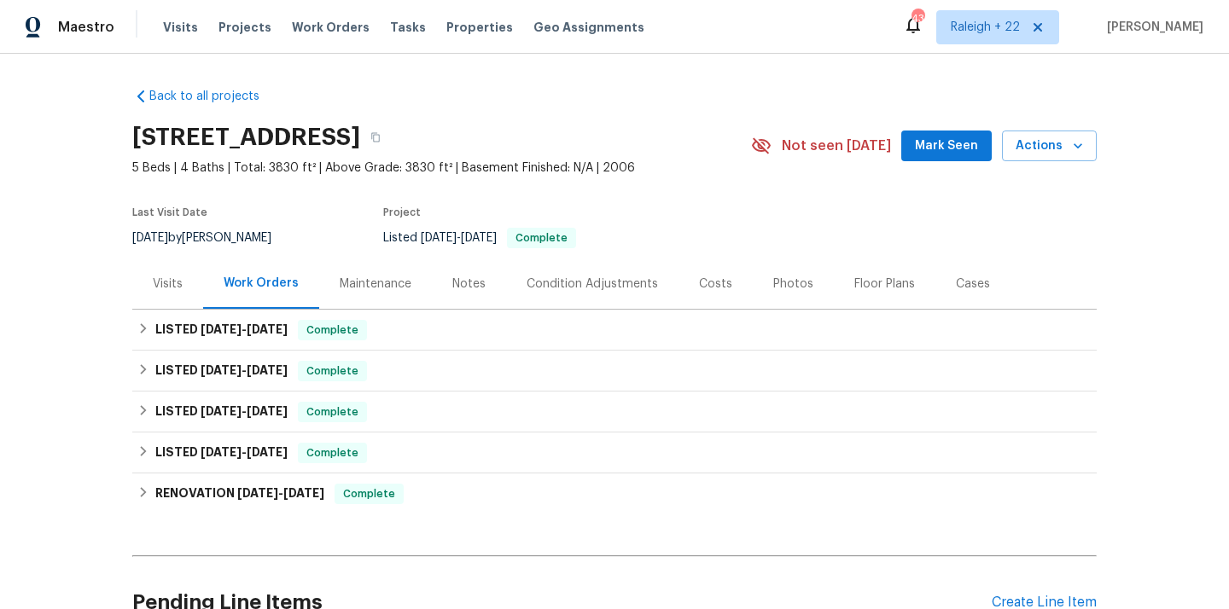
click at [177, 282] on div "Visits" at bounding box center [168, 284] width 30 height 17
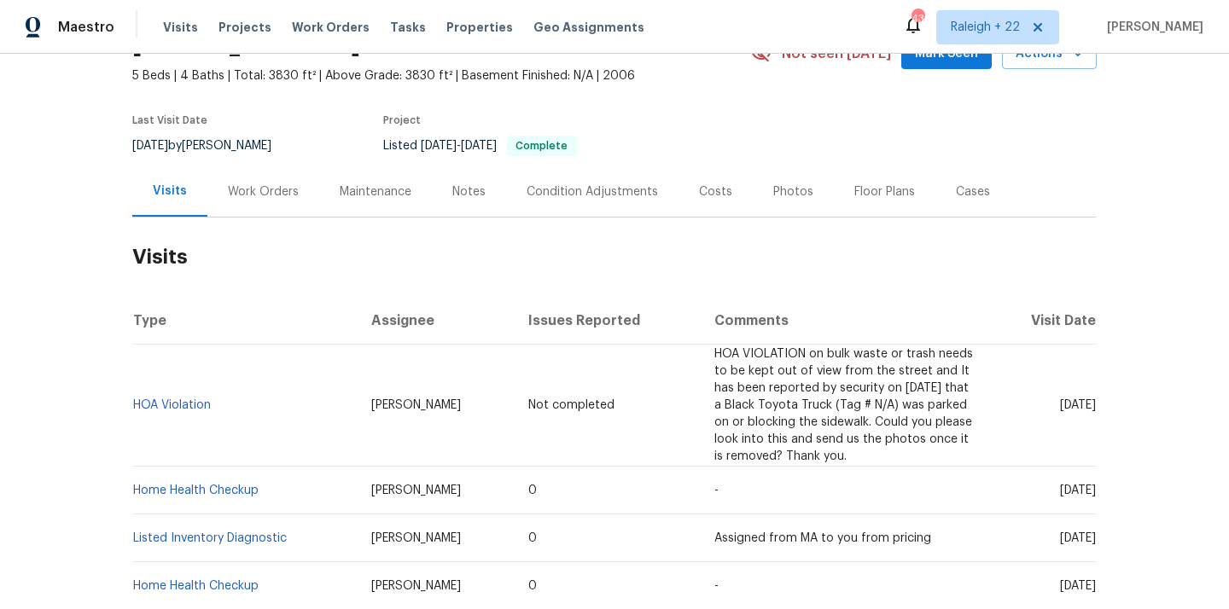
scroll to position [94, 0]
